Goal: Information Seeking & Learning: Learn about a topic

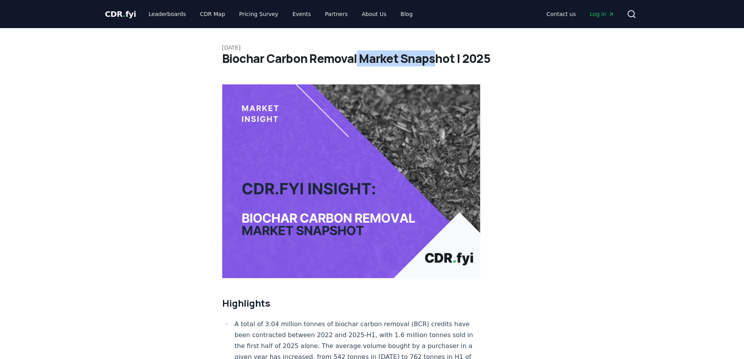
drag, startPoint x: 356, startPoint y: 61, endPoint x: 433, endPoint y: 60, distance: 77.3
click at [433, 60] on h1 "Biochar Carbon Removal Market Snapshot | 2025" at bounding box center [372, 59] width 300 height 14
click at [434, 60] on h1 "Biochar Carbon Removal Market Snapshot | 2025" at bounding box center [372, 59] width 300 height 14
drag, startPoint x: 365, startPoint y: 57, endPoint x: 404, endPoint y: 61, distance: 39.7
click at [404, 61] on h1 "Biochar Carbon Removal Market Snapshot | 2025" at bounding box center [372, 59] width 300 height 14
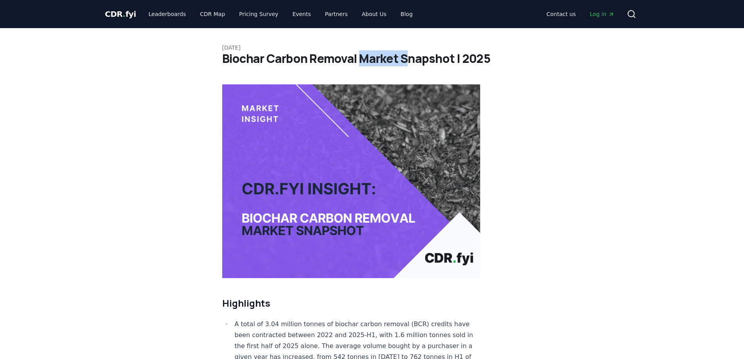
click at [403, 61] on h1 "Biochar Carbon Removal Market Snapshot | 2025" at bounding box center [372, 59] width 300 height 14
drag, startPoint x: 423, startPoint y: 59, endPoint x: 428, endPoint y: 59, distance: 5.1
click at [427, 59] on h1 "Biochar Carbon Removal Market Snapshot | 2025" at bounding box center [372, 59] width 300 height 14
click at [428, 59] on h1 "Biochar Carbon Removal Market Snapshot | 2025" at bounding box center [372, 59] width 300 height 14
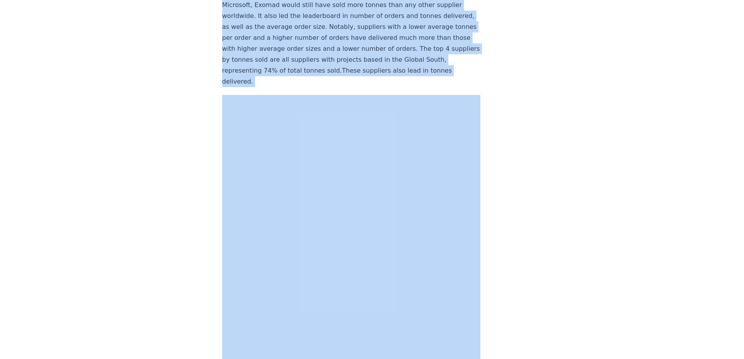
scroll to position [4765, 0]
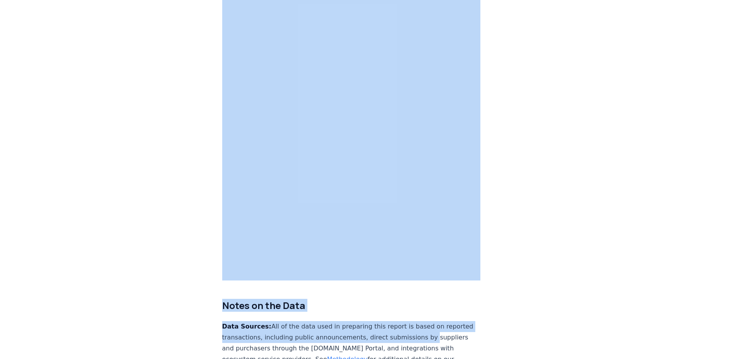
drag, startPoint x: 142, startPoint y: 228, endPoint x: 515, endPoint y: 239, distance: 372.9
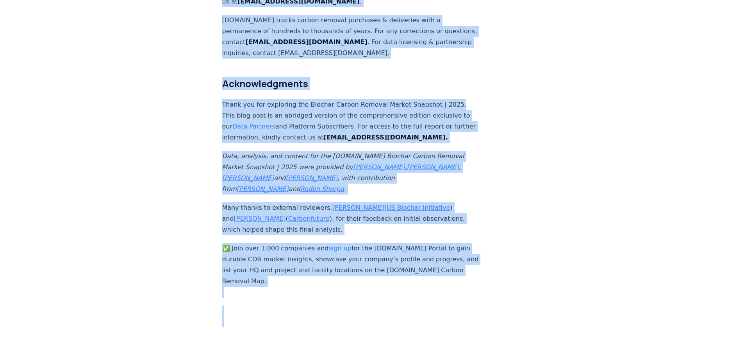
scroll to position [5276, 0]
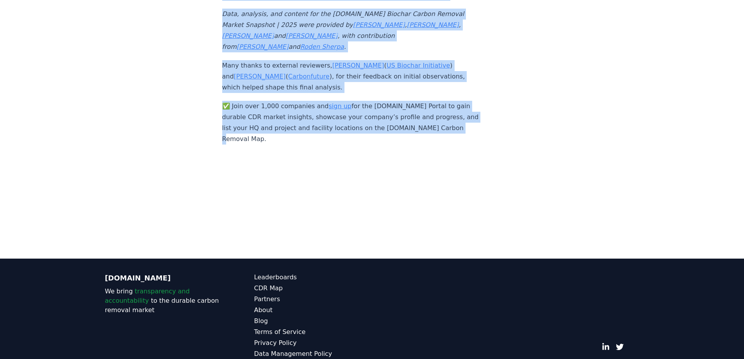
drag, startPoint x: 222, startPoint y: 47, endPoint x: 571, endPoint y: 116, distance: 355.2
copy article "September 09, 2025 Biochar Carbon Removal Market Snapshot | 2025 Highlights A t…"
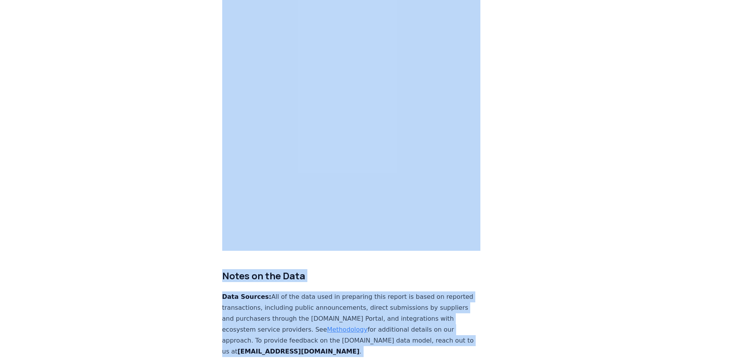
scroll to position [4651, 0]
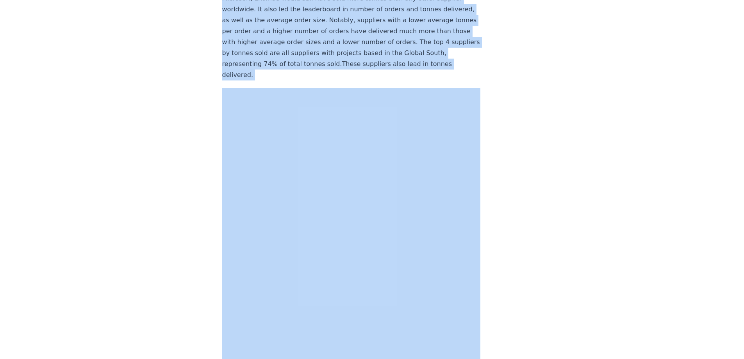
click at [261, 55] on p "Exomad is the largest biochar carbon credit supplier in the world, with around …" at bounding box center [351, 25] width 258 height 109
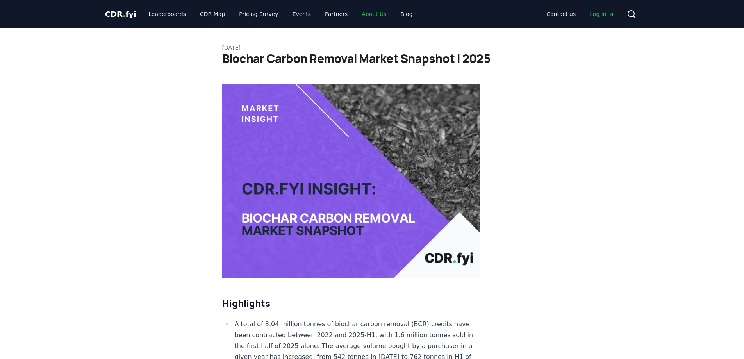
click at [368, 13] on link "About Us" at bounding box center [373, 14] width 37 height 14
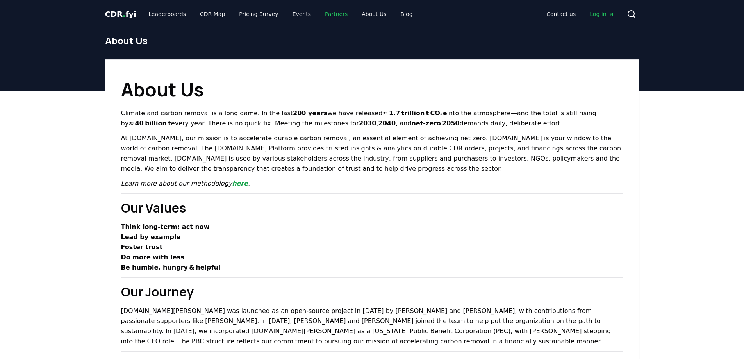
click at [324, 11] on link "Partners" at bounding box center [335, 14] width 35 height 14
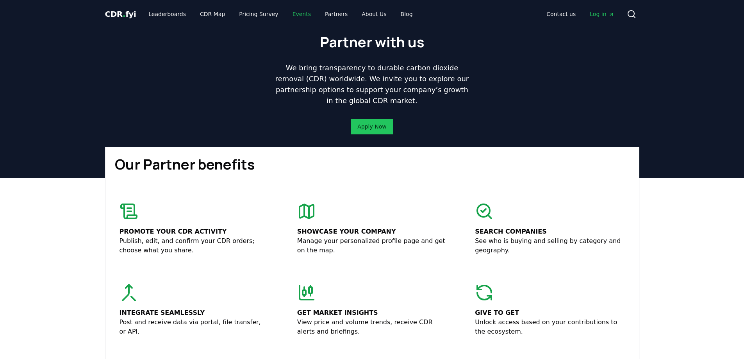
click at [295, 13] on link "Events" at bounding box center [301, 14] width 31 height 14
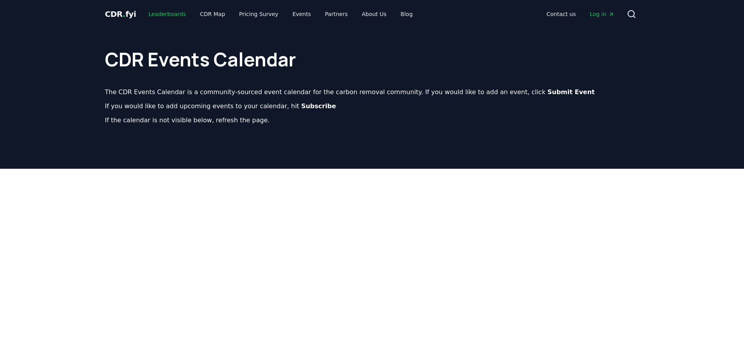
click at [169, 17] on link "Leaderboards" at bounding box center [167, 14] width 50 height 14
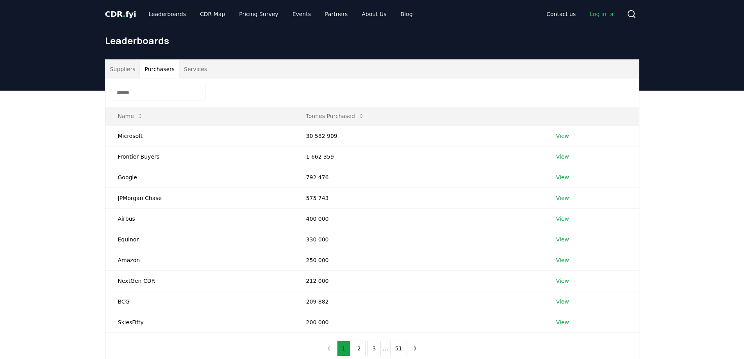
click at [167, 71] on button "Purchasers" at bounding box center [159, 69] width 39 height 19
click at [193, 71] on button "Services" at bounding box center [195, 69] width 32 height 19
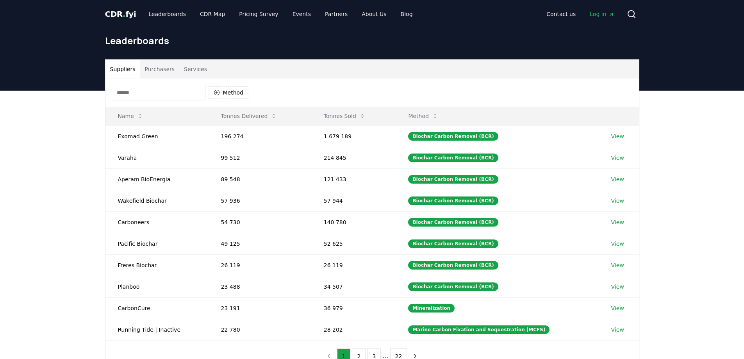
click at [125, 71] on button "Suppliers" at bounding box center [122, 69] width 35 height 19
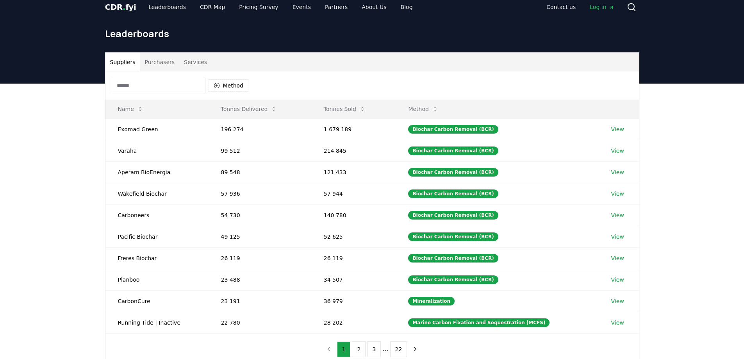
scroll to position [9, 0]
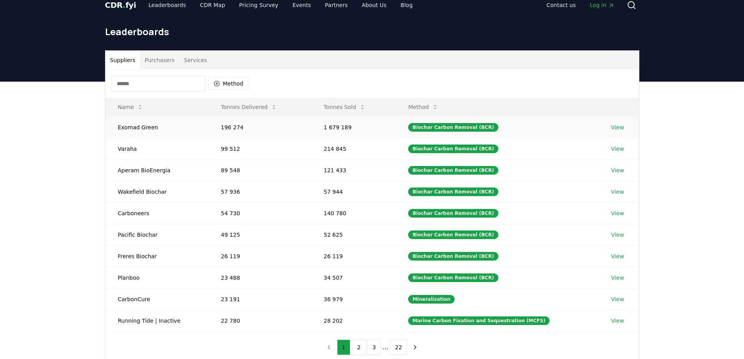
click at [614, 126] on link "View" at bounding box center [617, 127] width 13 height 8
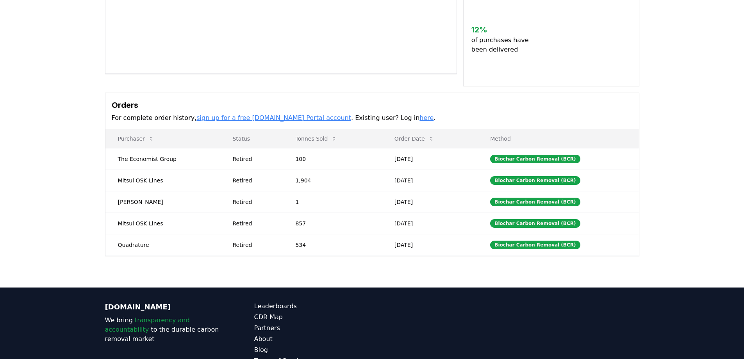
scroll to position [49, 0]
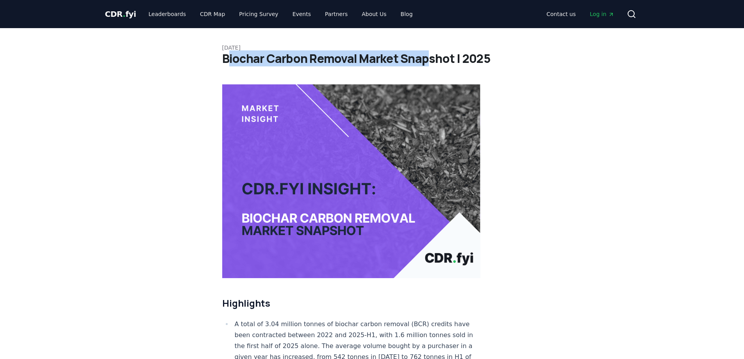
drag, startPoint x: 226, startPoint y: 54, endPoint x: 363, endPoint y: 53, distance: 137.0
click at [423, 53] on h1 "Biochar Carbon Removal Market Snapshot | 2025" at bounding box center [372, 59] width 300 height 14
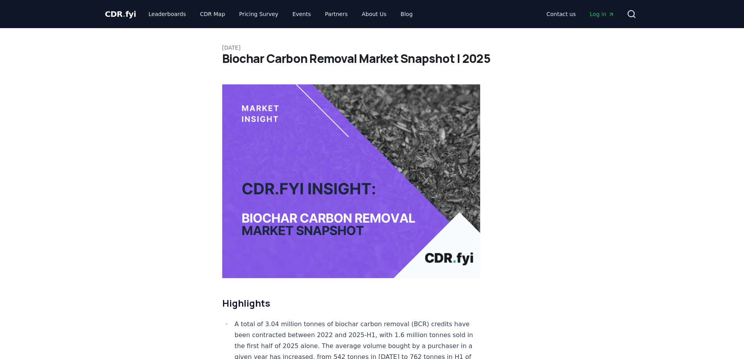
click at [222, 55] on h1 "Biochar Carbon Removal Market Snapshot | 2025" at bounding box center [372, 59] width 300 height 14
drag, startPoint x: 245, startPoint y: 56, endPoint x: 273, endPoint y: 71, distance: 32.1
drag, startPoint x: 242, startPoint y: 67, endPoint x: 219, endPoint y: 61, distance: 23.7
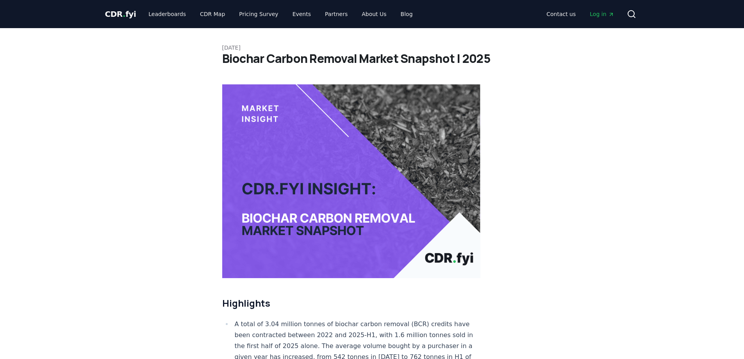
click at [222, 57] on h1 "Biochar Carbon Removal Market Snapshot | 2025" at bounding box center [372, 59] width 300 height 14
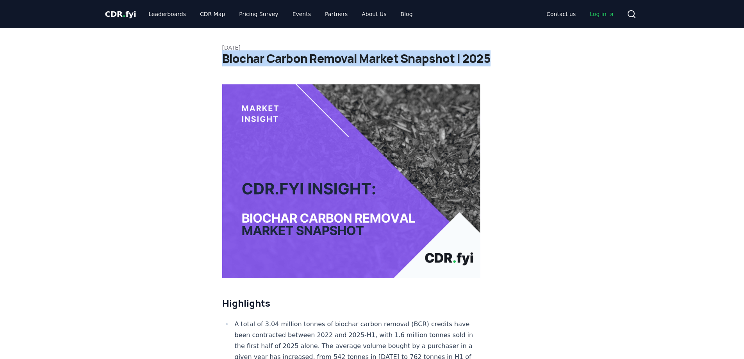
drag, startPoint x: 224, startPoint y: 58, endPoint x: 495, endPoint y: 62, distance: 271.7
click at [494, 64] on h1 "Biochar Carbon Removal Market Snapshot | 2025" at bounding box center [372, 59] width 300 height 14
copy h1 "Biochar Carbon Removal Market Snapshot | 2025"
